Goal: Check status: Check status

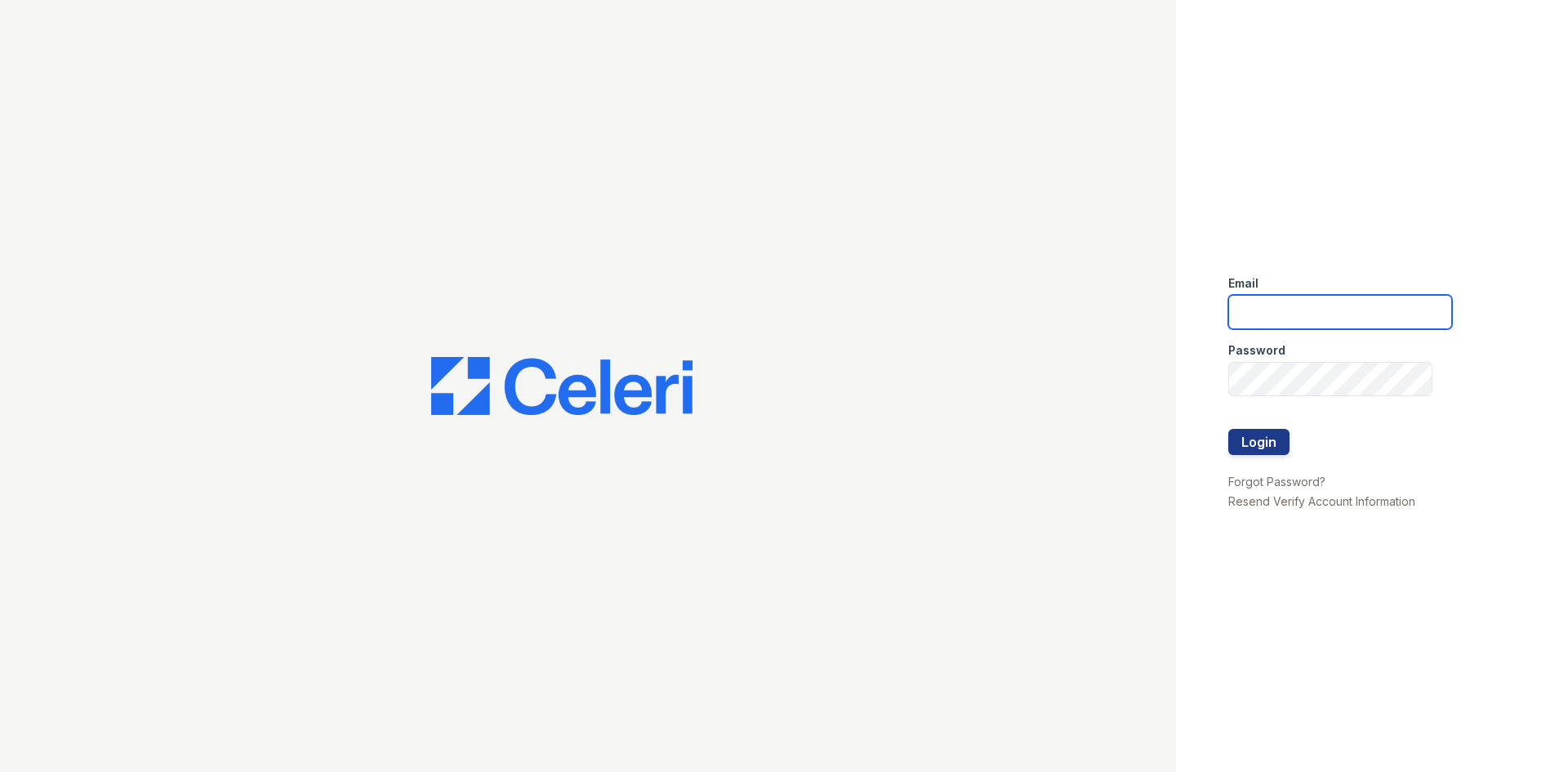
click at [1291, 316] on input "email" at bounding box center [1340, 311] width 223 height 34
type input "arrivenorthshore@trinity-pm.com"
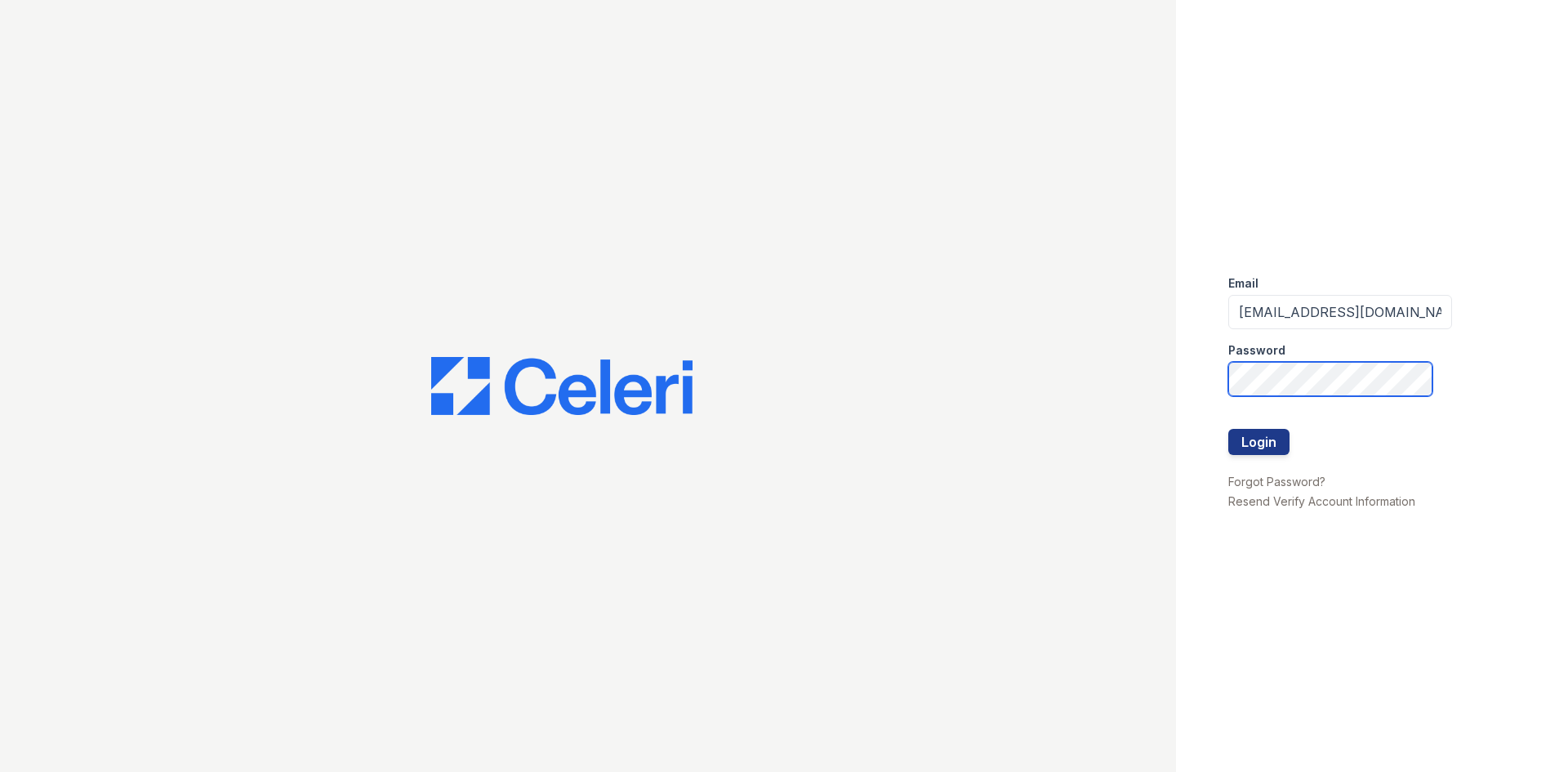
click at [1228, 429] on button "Login" at bounding box center [1258, 441] width 61 height 27
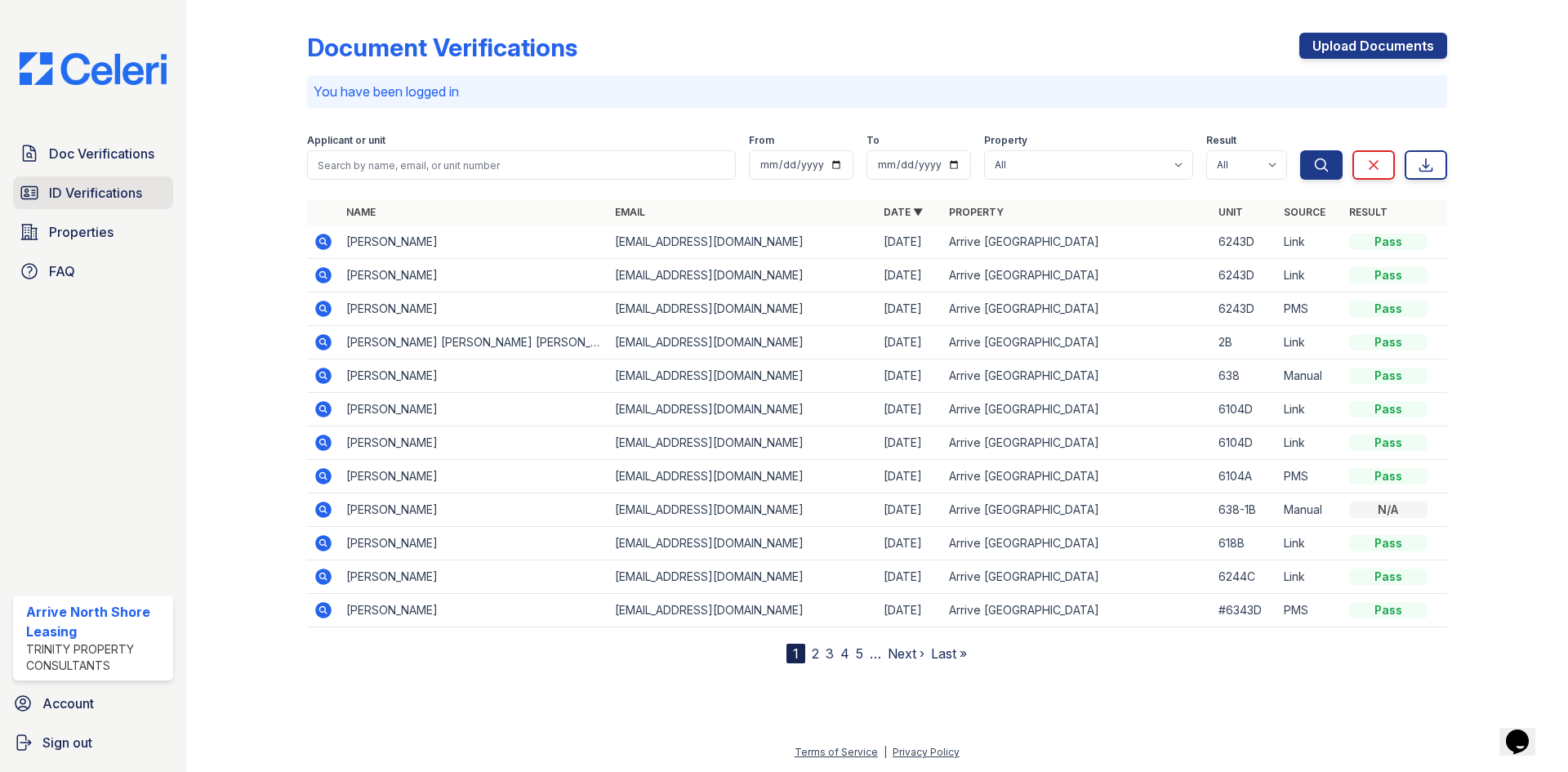
click at [88, 187] on span "ID Verifications" at bounding box center [96, 192] width 93 height 19
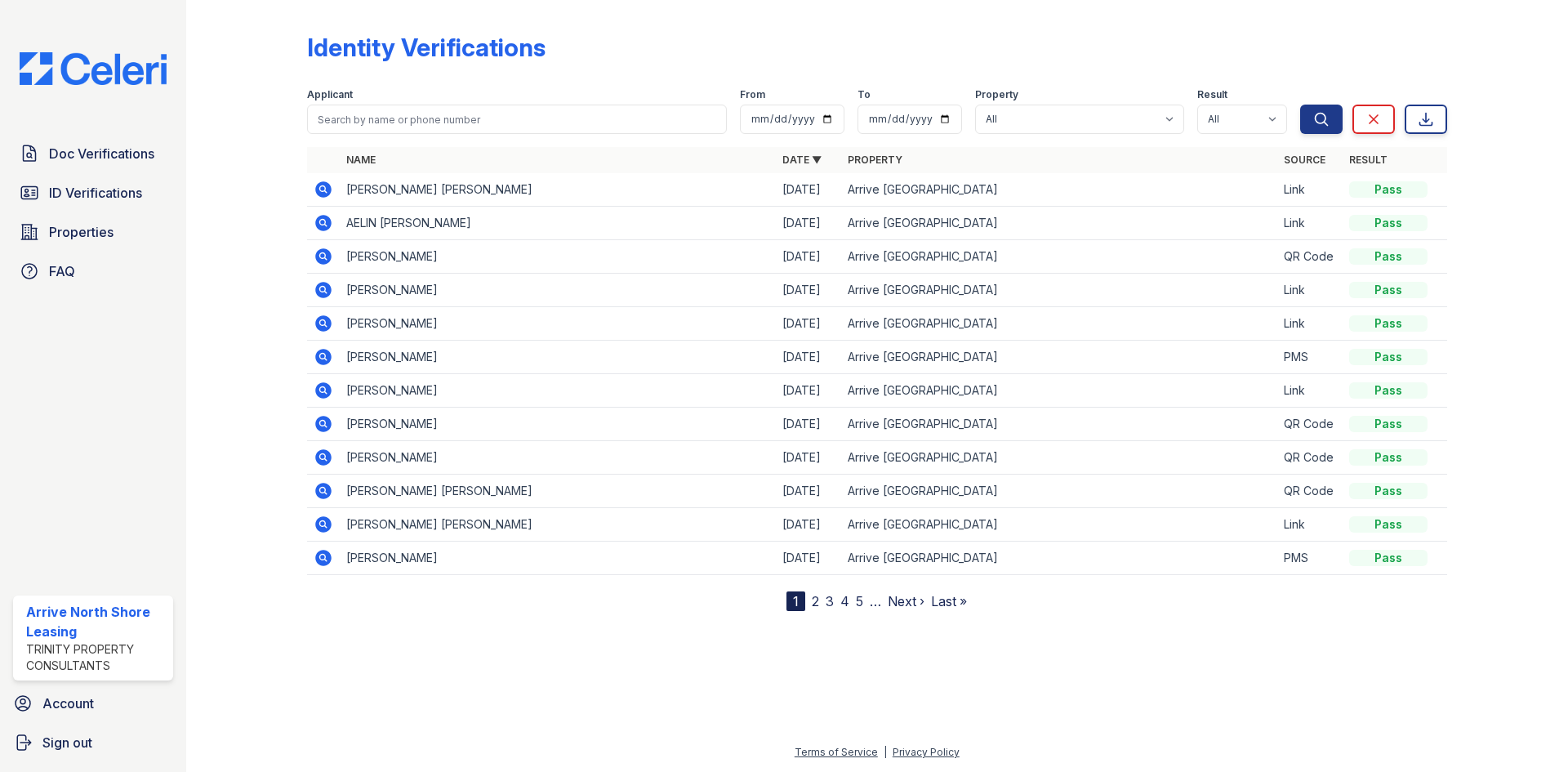
click at [321, 186] on icon at bounding box center [322, 189] width 19 height 19
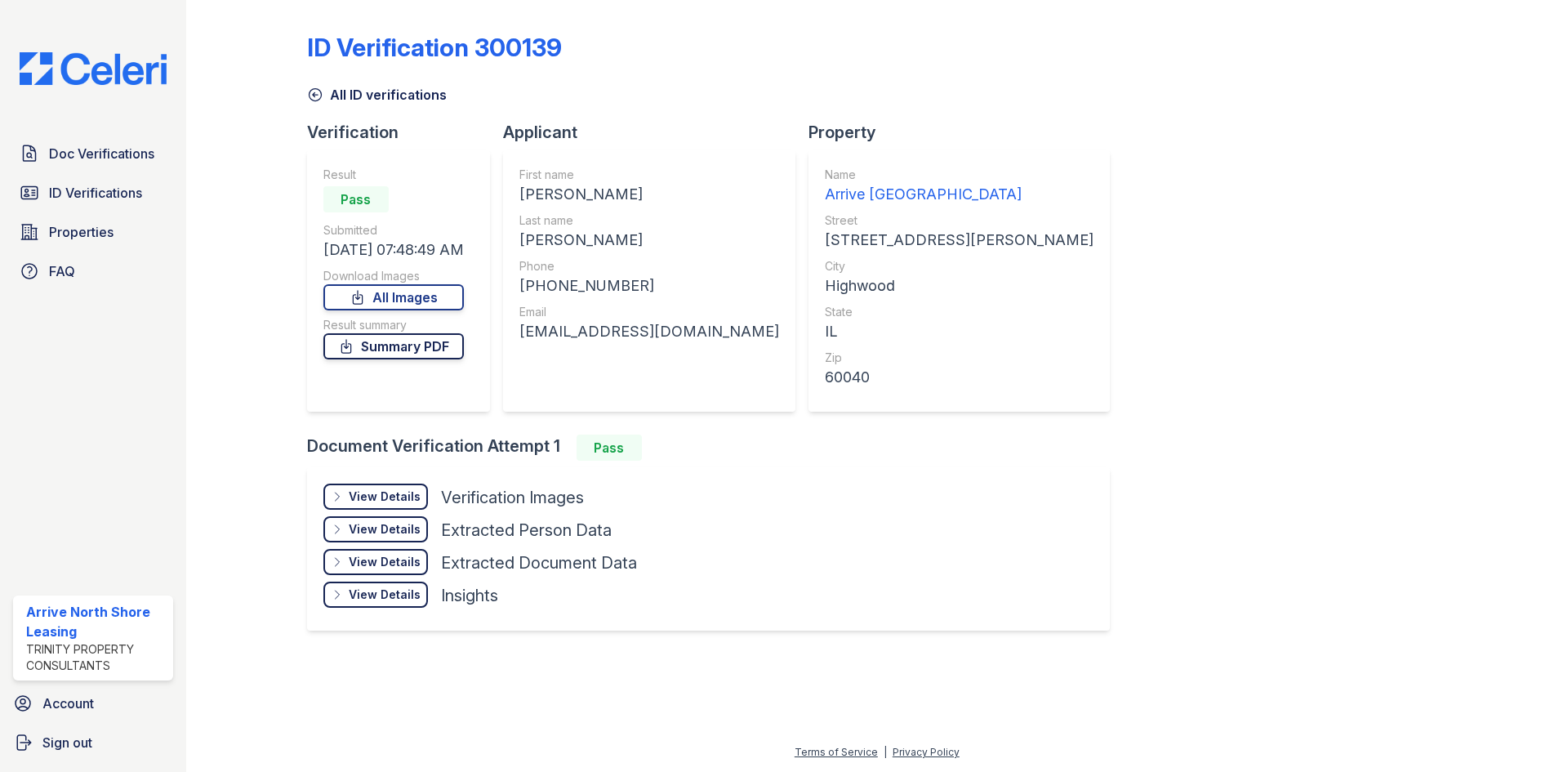
click at [410, 350] on link "Summary PDF" at bounding box center [393, 346] width 140 height 27
click at [404, 495] on div "View Details" at bounding box center [385, 496] width 71 height 16
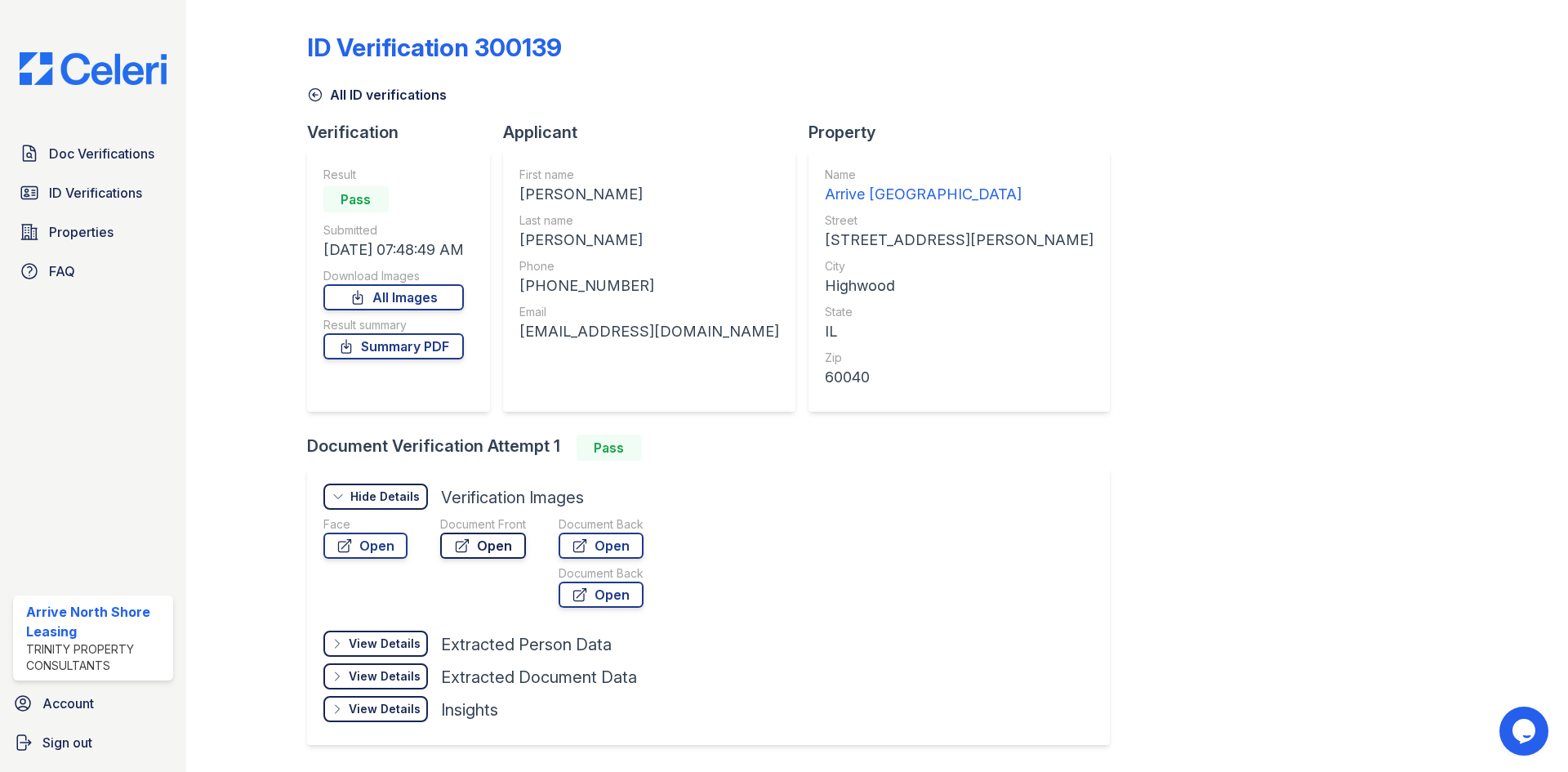
click at [475, 545] on link "Open" at bounding box center [484, 546] width 86 height 27
click at [598, 538] on link "Open" at bounding box center [601, 546] width 85 height 27
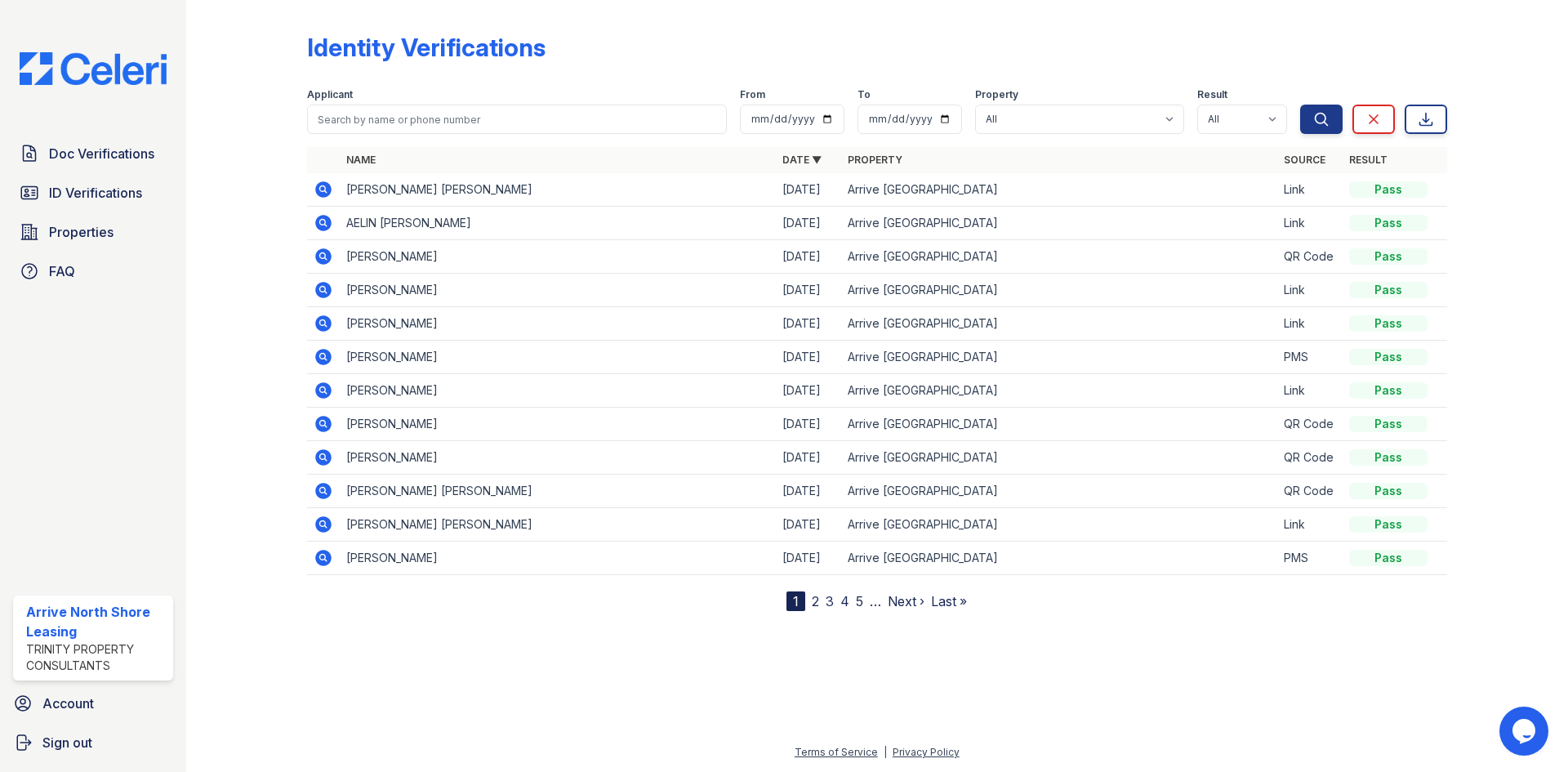
click at [326, 222] on icon at bounding box center [323, 223] width 16 height 16
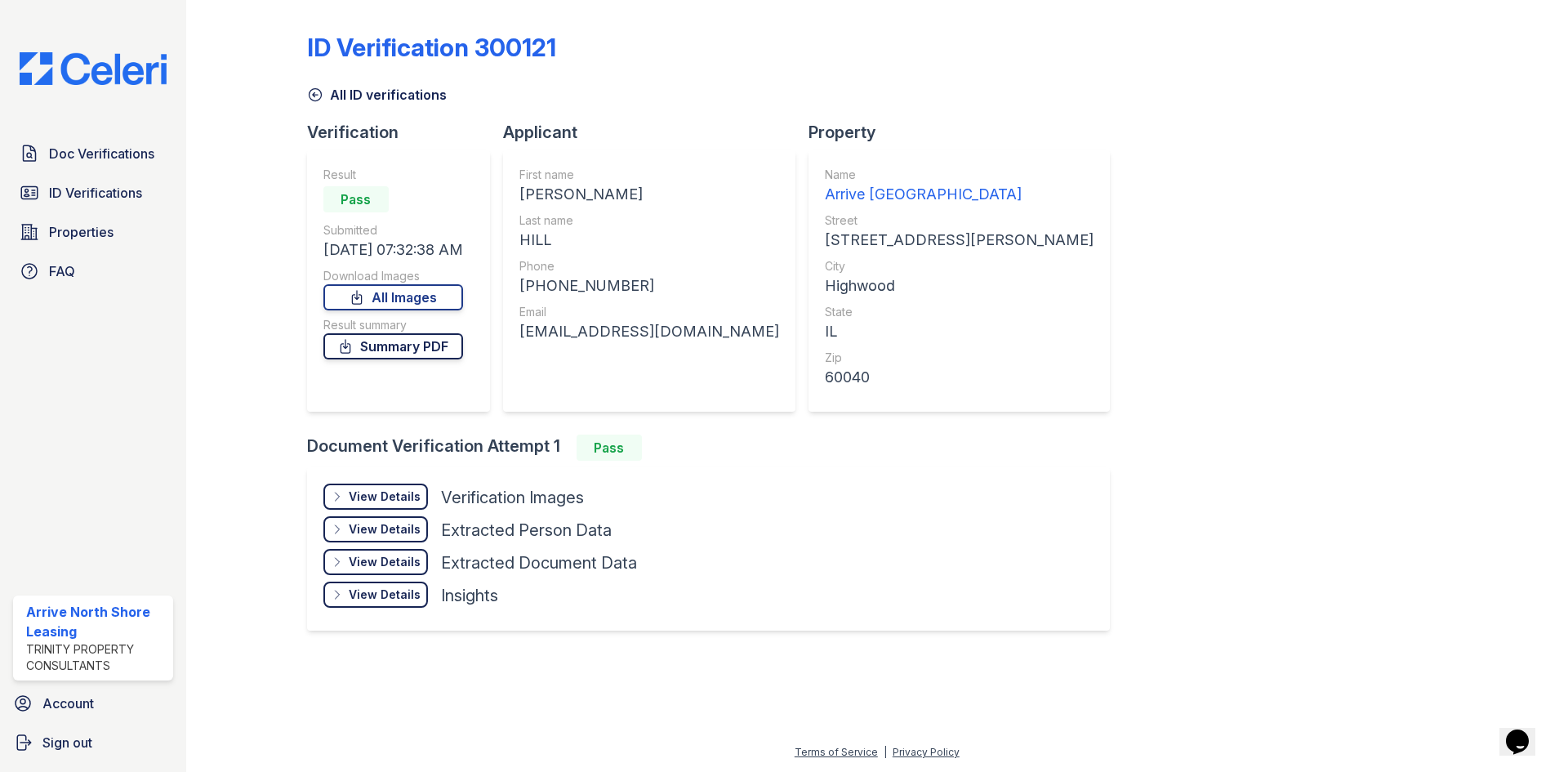
click at [441, 346] on link "Summary PDF" at bounding box center [393, 346] width 140 height 27
click at [405, 491] on div "View Details" at bounding box center [385, 496] width 71 height 16
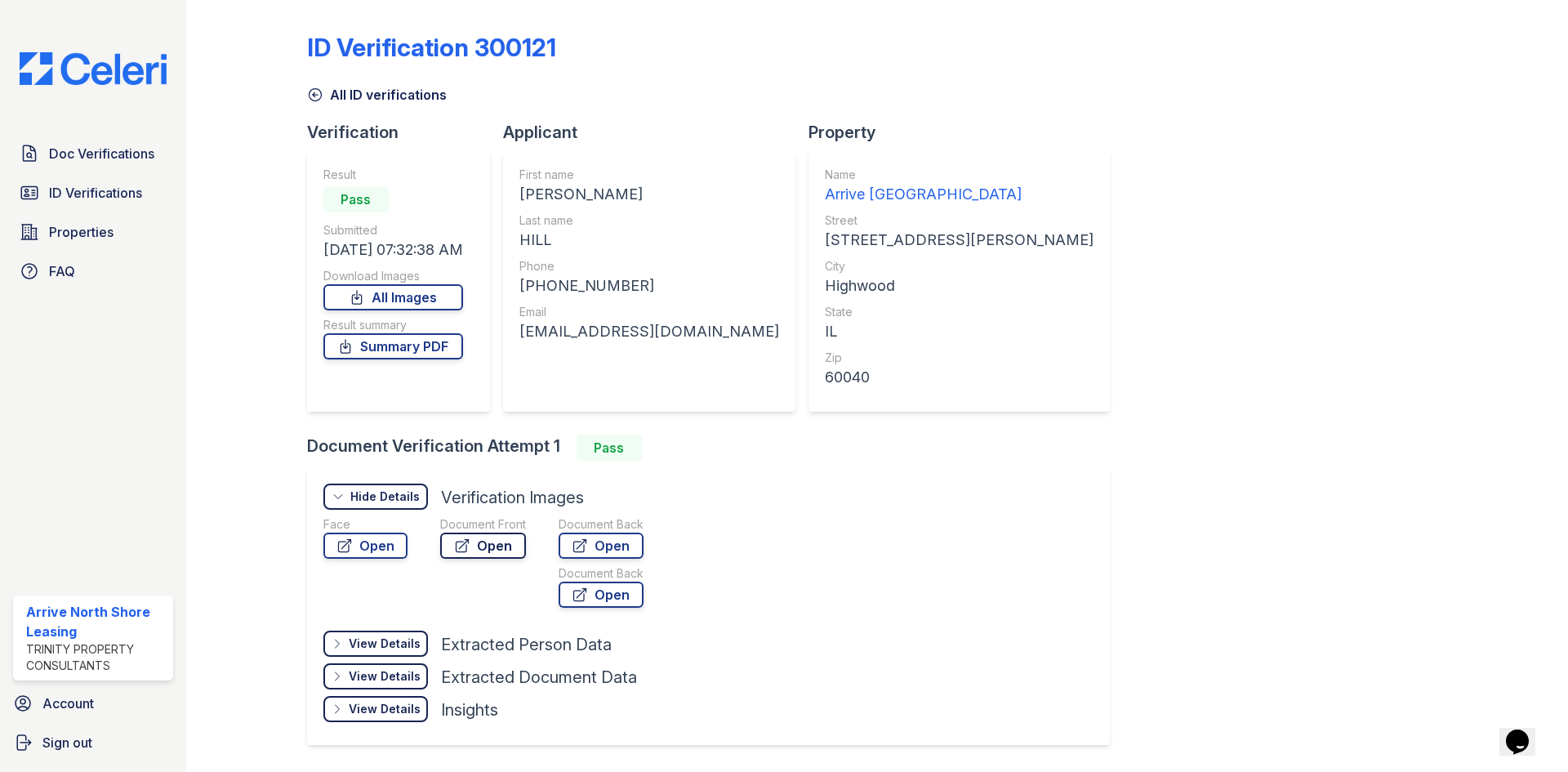
click at [484, 547] on link "Open" at bounding box center [484, 546] width 86 height 27
click at [601, 555] on link "Open" at bounding box center [601, 546] width 85 height 27
